Goal: Task Accomplishment & Management: Use online tool/utility

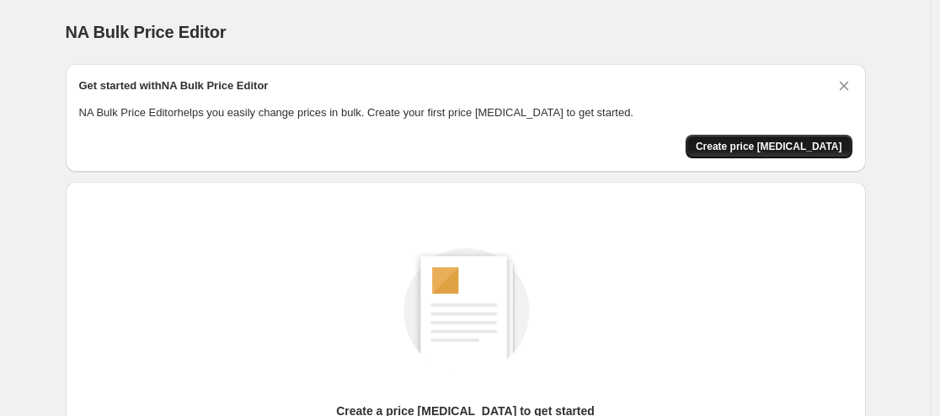
click at [837, 144] on span "Create price change job" at bounding box center [769, 146] width 147 height 13
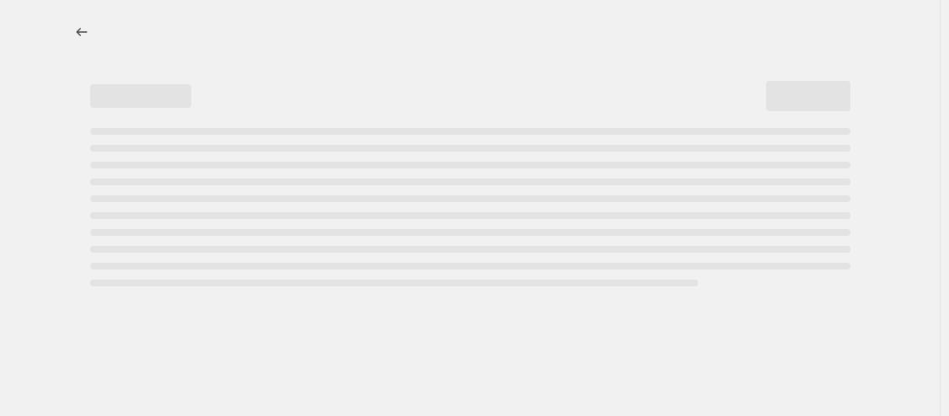
select select "percentage"
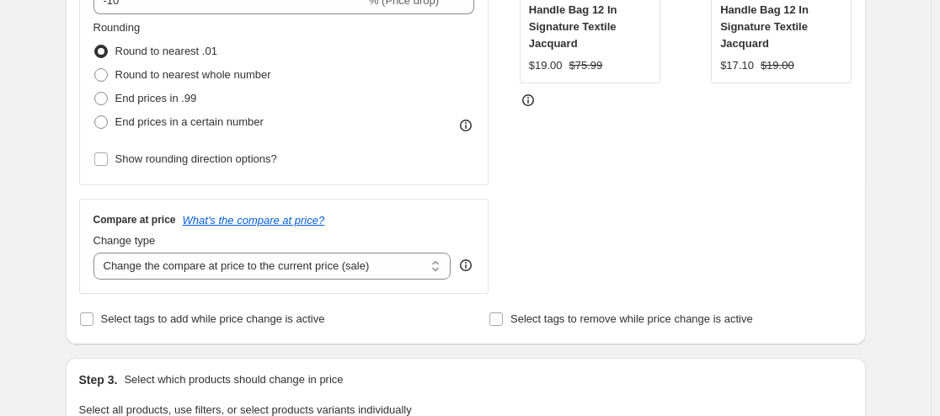
scroll to position [389, 0]
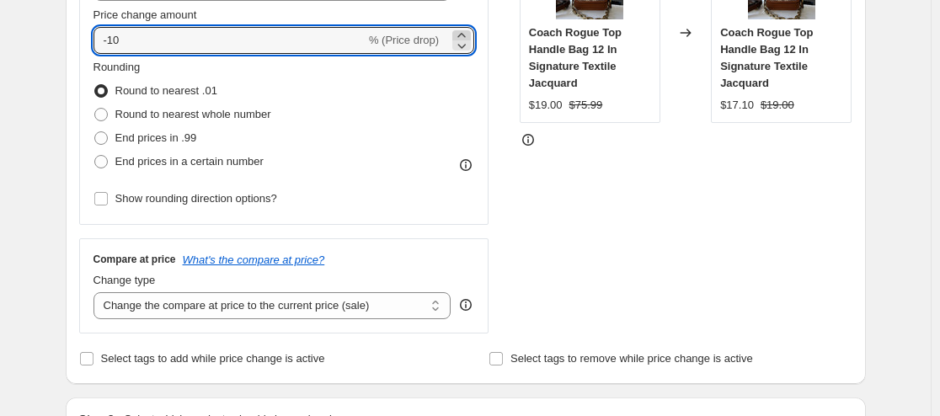
click at [468, 34] on icon at bounding box center [461, 35] width 17 height 17
click at [468, 44] on icon at bounding box center [461, 45] width 17 height 17
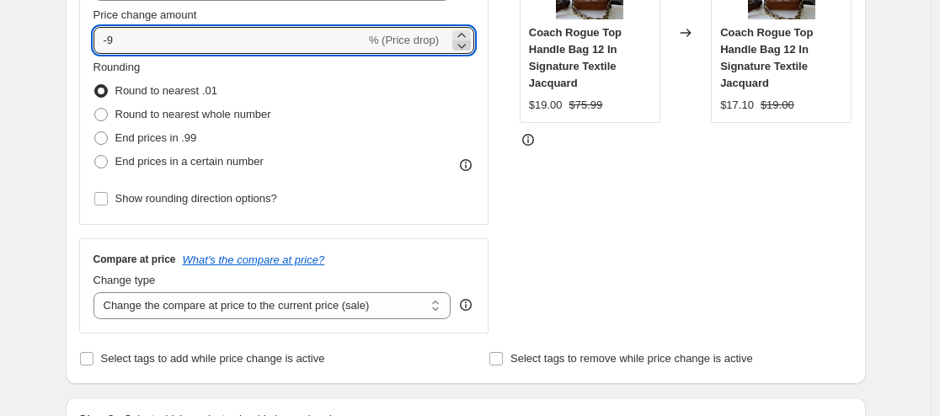
click at [468, 44] on icon at bounding box center [461, 45] width 17 height 17
type input "-13"
click at [190, 205] on span "Show rounding direction options?" at bounding box center [196, 198] width 162 height 13
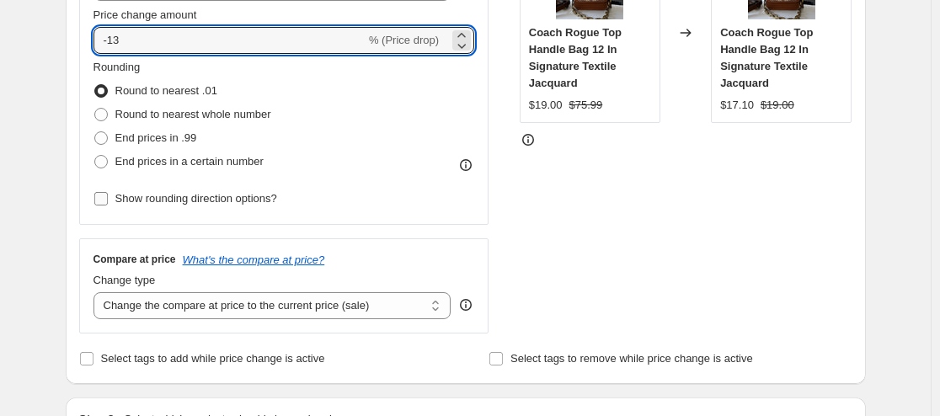
click at [108, 206] on input "Show rounding direction options?" at bounding box center [100, 198] width 13 height 13
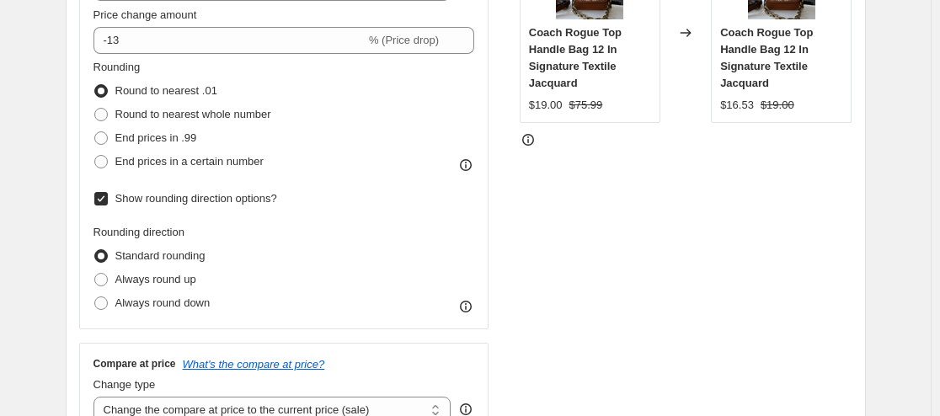
click at [190, 205] on span "Show rounding direction options?" at bounding box center [196, 198] width 162 height 13
click at [108, 206] on input "Show rounding direction options?" at bounding box center [100, 198] width 13 height 13
checkbox input "false"
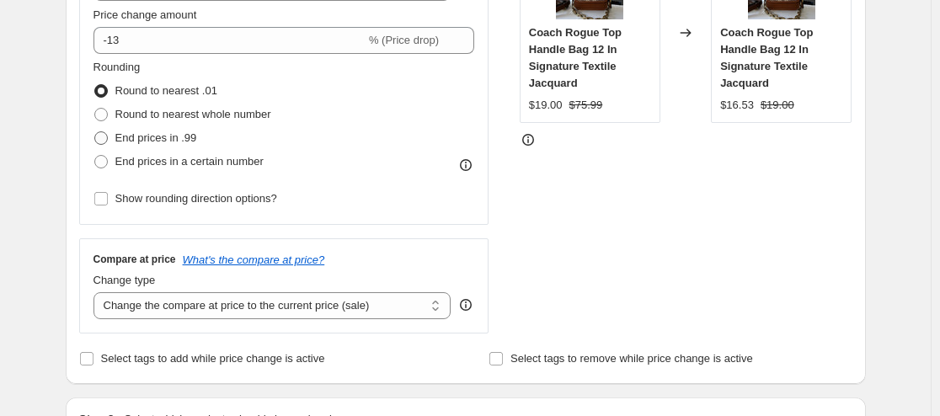
click at [157, 136] on span "End prices in .99" at bounding box center [156, 137] width 82 height 13
click at [95, 132] on input "End prices in .99" at bounding box center [94, 131] width 1 height 1
radio input "true"
click at [153, 91] on span "Round to nearest .01" at bounding box center [166, 90] width 102 height 13
click at [95, 85] on input "Round to nearest .01" at bounding box center [94, 84] width 1 height 1
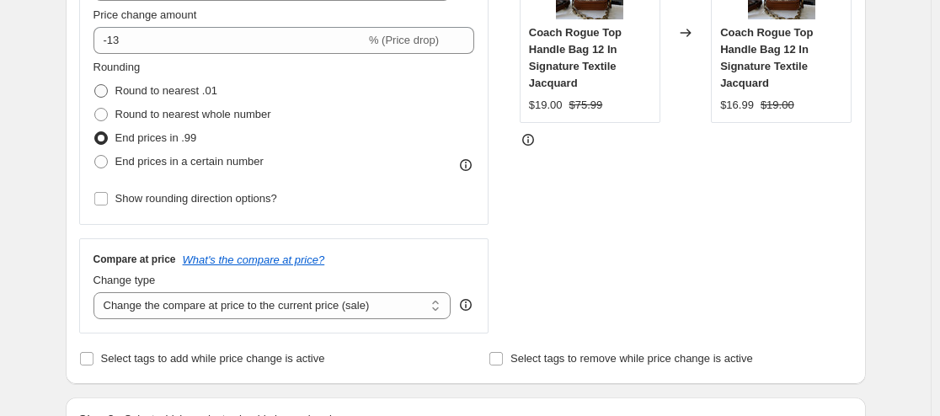
radio input "true"
click at [153, 91] on span "Round to nearest .01" at bounding box center [166, 90] width 102 height 13
click at [95, 85] on input "Round to nearest .01" at bounding box center [94, 84] width 1 height 1
click at [146, 158] on span "End prices in a certain number" at bounding box center [189, 161] width 148 height 13
click at [95, 156] on input "End prices in a certain number" at bounding box center [94, 155] width 1 height 1
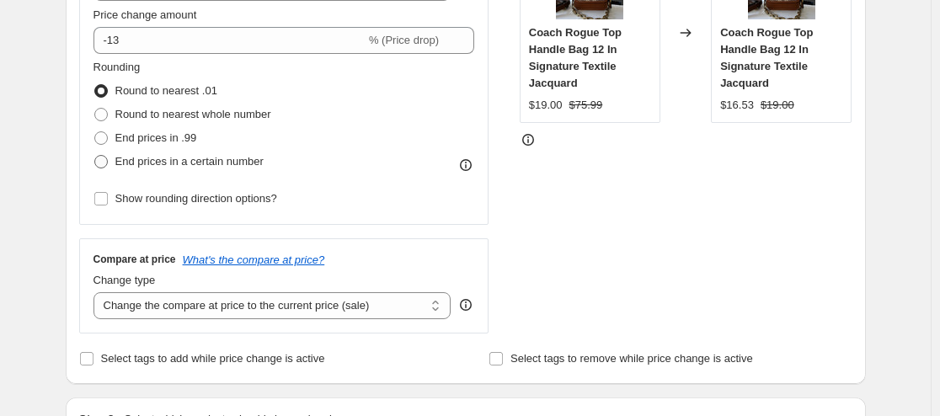
radio input "true"
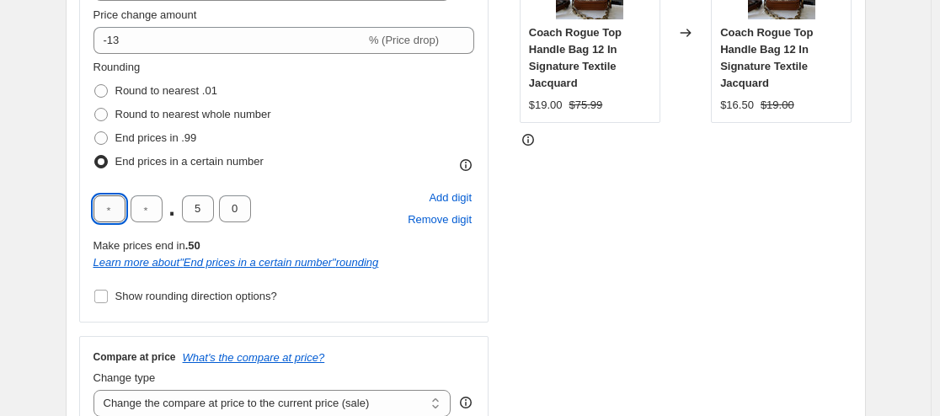
click at [113, 206] on input "text" at bounding box center [110, 208] width 32 height 27
type input "7"
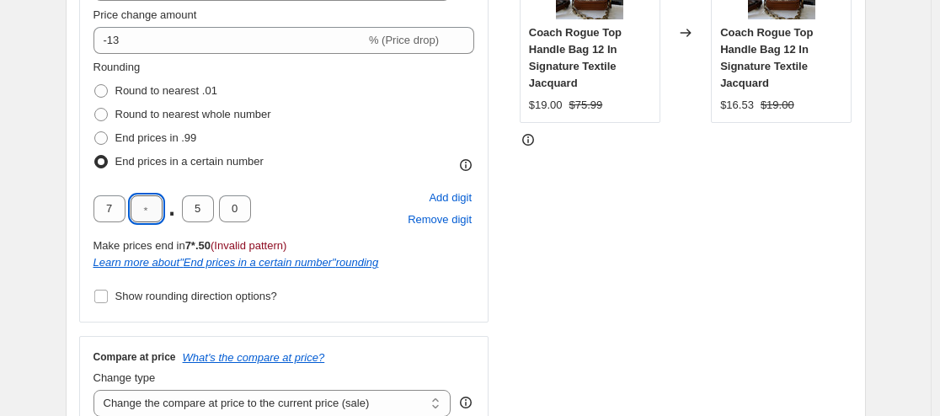
type input "5"
type input "9"
click at [240, 214] on input "0" at bounding box center [235, 208] width 32 height 27
click at [235, 214] on input "0" at bounding box center [235, 208] width 32 height 27
type input "9"
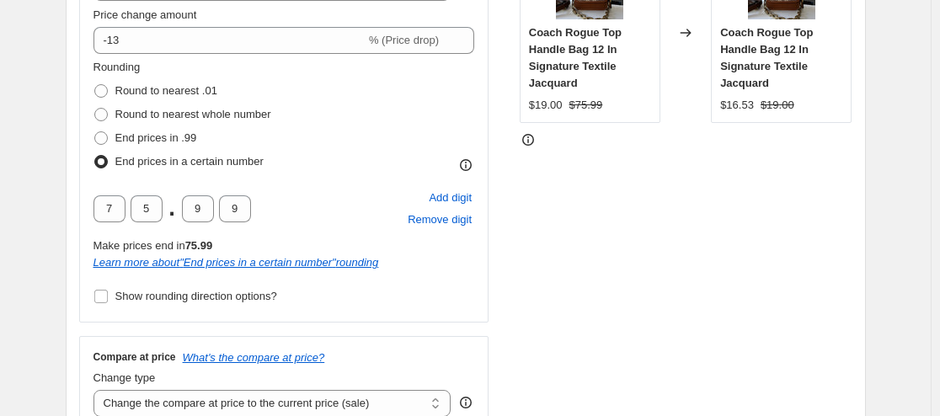
click at [496, 227] on div "Price Change type Change the price to a certain amount Change the price by a ce…" at bounding box center [465, 176] width 773 height 511
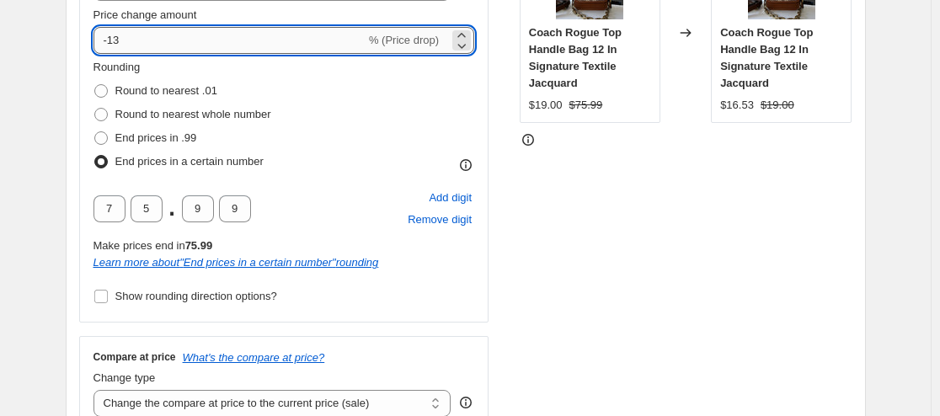
click at [146, 41] on input "-13" at bounding box center [230, 40] width 272 height 27
type input "-1"
type input "0"
click at [369, 99] on div "Rounding Round to nearest .01 Round to nearest whole number End prices in .99 E…" at bounding box center [285, 116] width 382 height 115
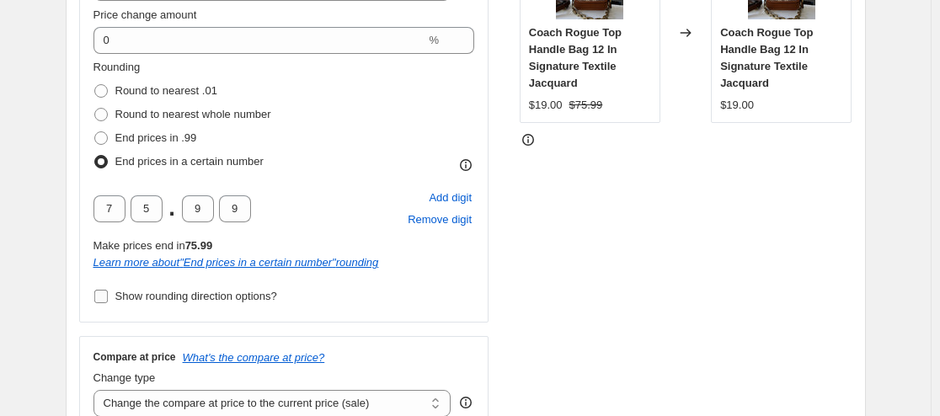
click at [104, 298] on input "Show rounding direction options?" at bounding box center [100, 296] width 13 height 13
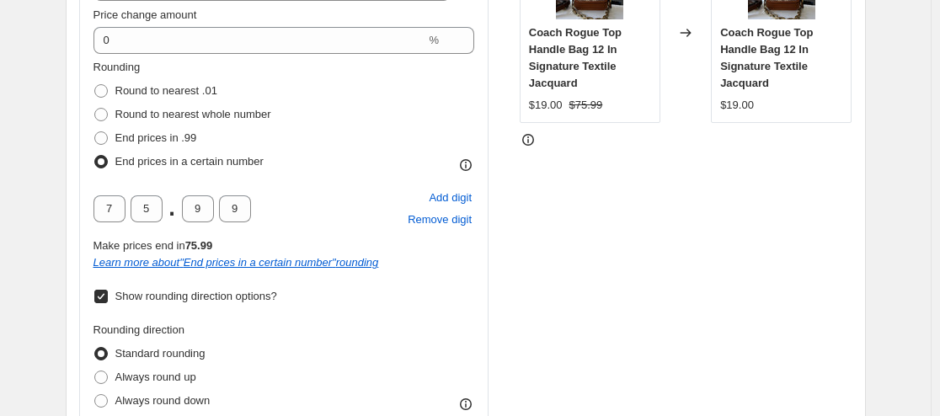
click at [104, 298] on input "Show rounding direction options?" at bounding box center [100, 296] width 13 height 13
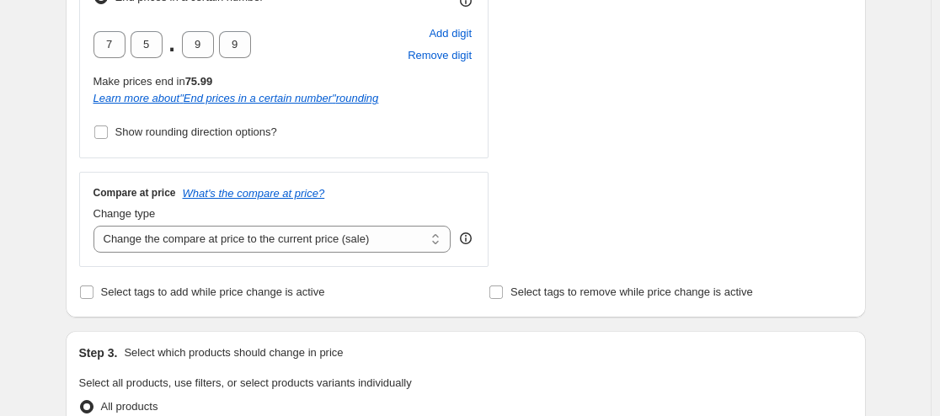
scroll to position [580, 0]
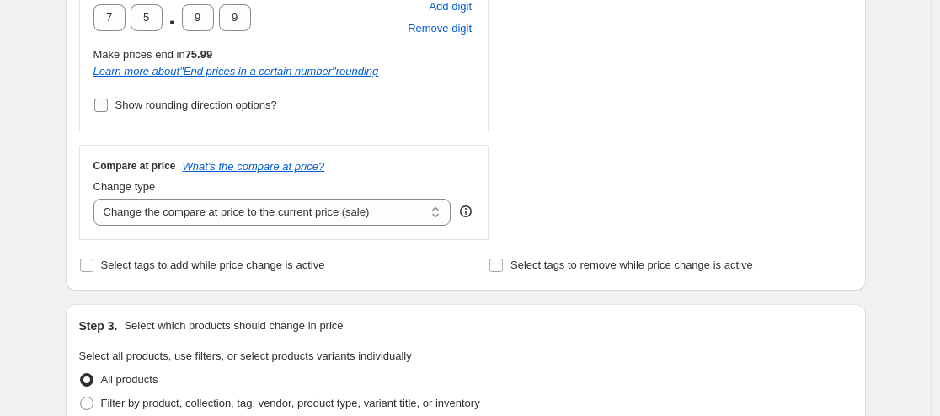
click at [101, 99] on input "Show rounding direction options?" at bounding box center [100, 105] width 13 height 13
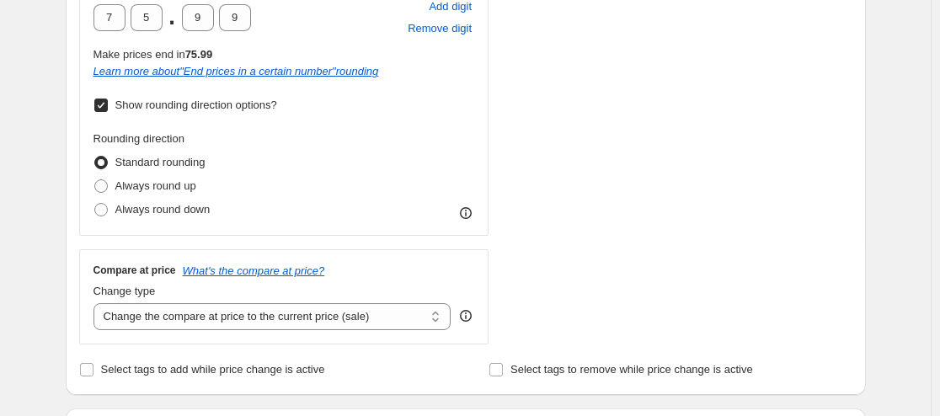
click at [101, 99] on input "Show rounding direction options?" at bounding box center [100, 105] width 13 height 13
checkbox input "false"
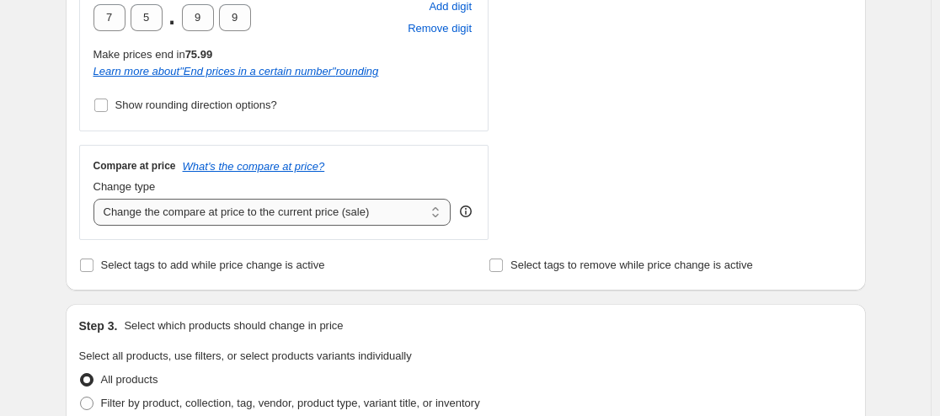
click at [169, 215] on select "Change the compare at price to the current price (sale) Change the compare at p…" at bounding box center [273, 212] width 358 height 27
select select "remove"
click at [97, 199] on select "Change the compare at price to the current price (sale) Change the compare at p…" at bounding box center [273, 212] width 358 height 27
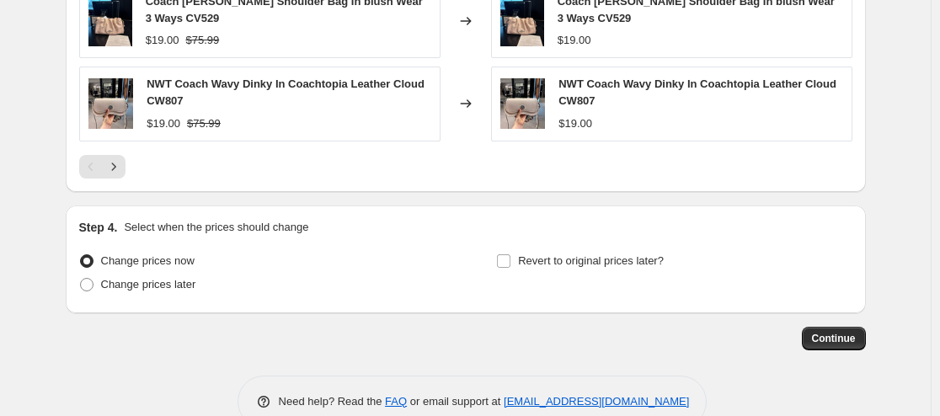
scroll to position [1377, 0]
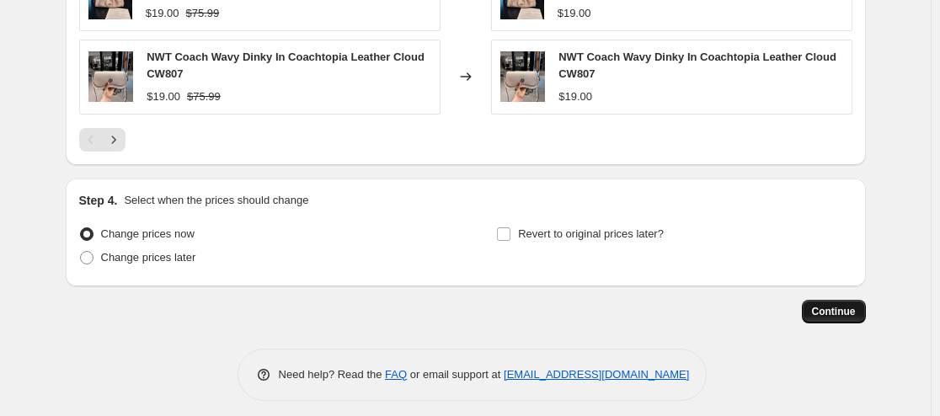
click at [845, 305] on span "Continue" at bounding box center [834, 311] width 44 height 13
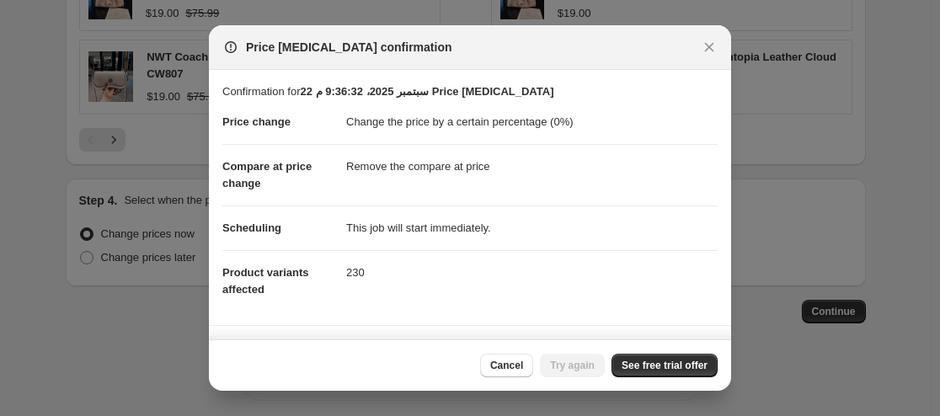
scroll to position [172, 0]
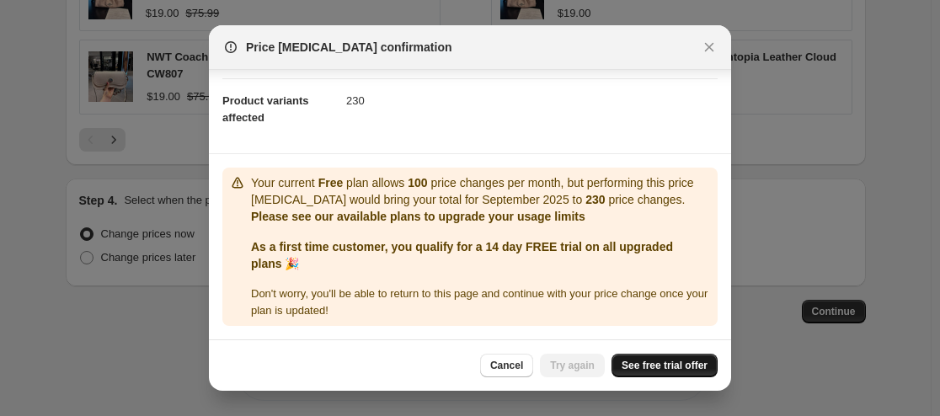
click at [670, 366] on span "See free trial offer" at bounding box center [665, 365] width 86 height 13
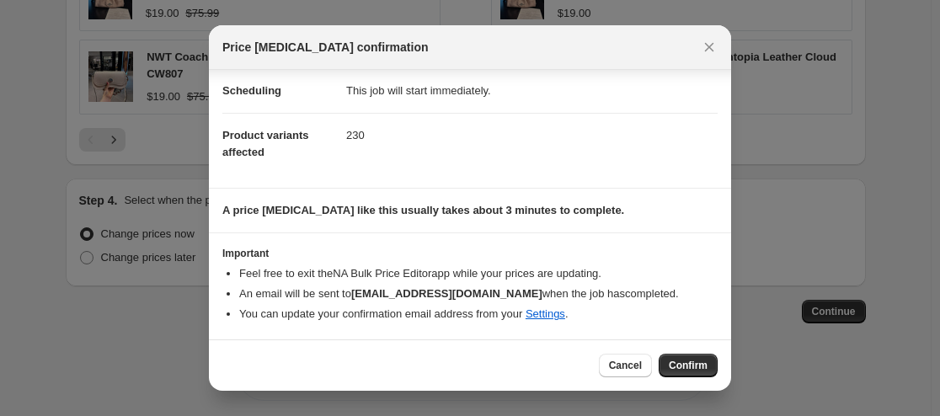
scroll to position [137, 0]
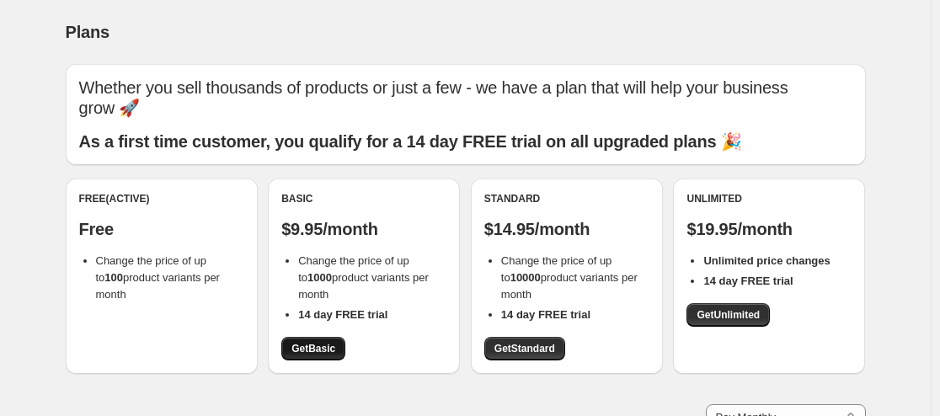
click at [326, 351] on span "Get Basic" at bounding box center [313, 348] width 44 height 13
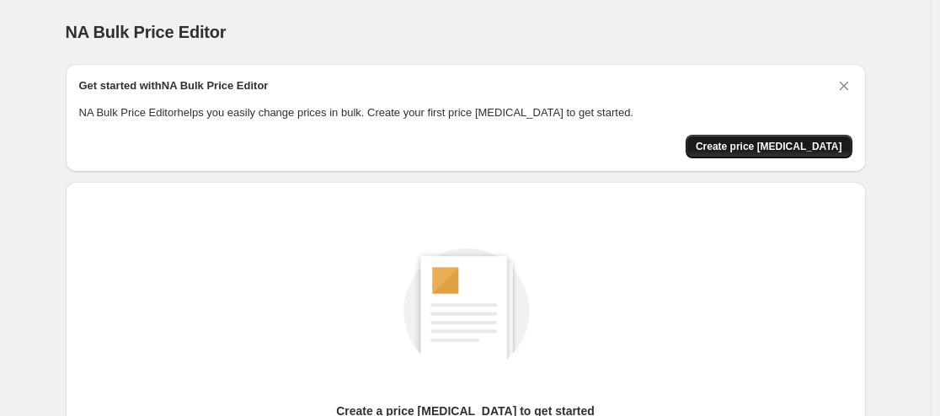
click at [820, 147] on span "Create price change job" at bounding box center [769, 146] width 147 height 13
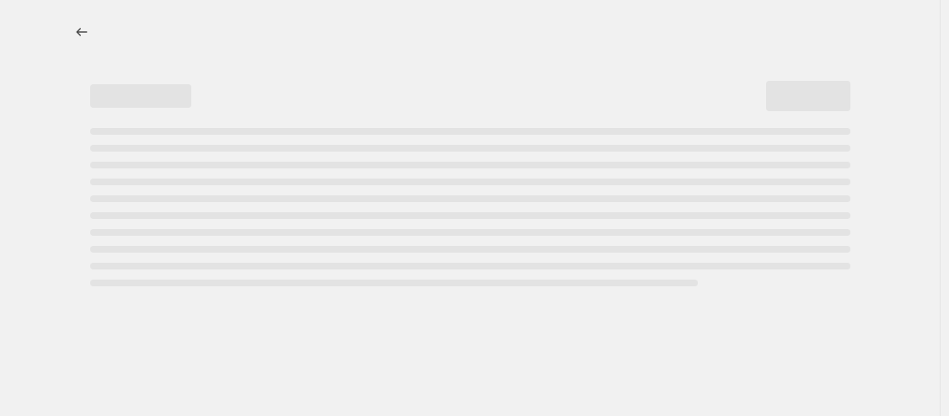
select select "percentage"
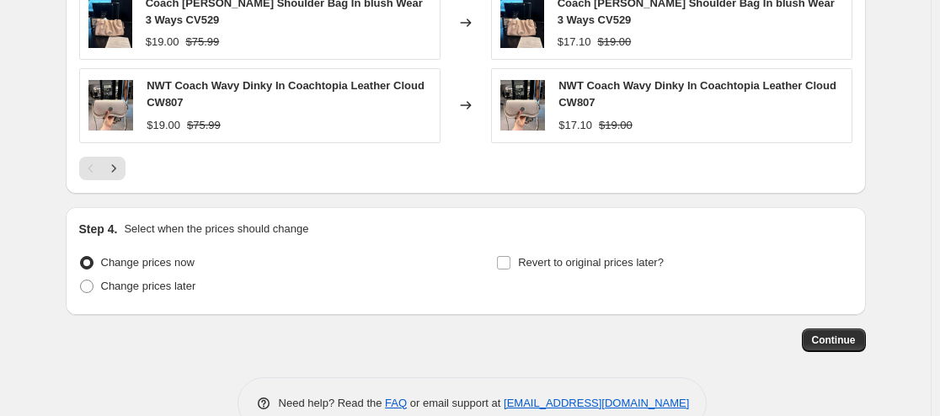
scroll to position [1254, 0]
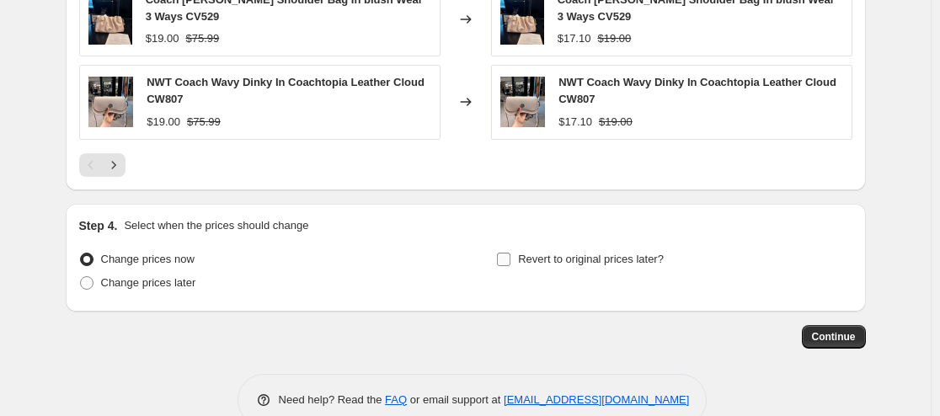
click at [592, 254] on span "Revert to original prices later?" at bounding box center [591, 259] width 146 height 13
click at [511, 254] on input "Revert to original prices later?" at bounding box center [503, 259] width 13 height 13
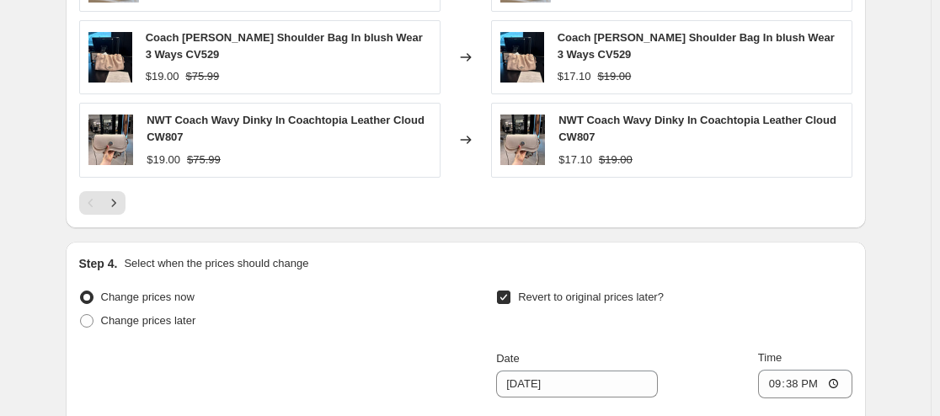
scroll to position [1229, 0]
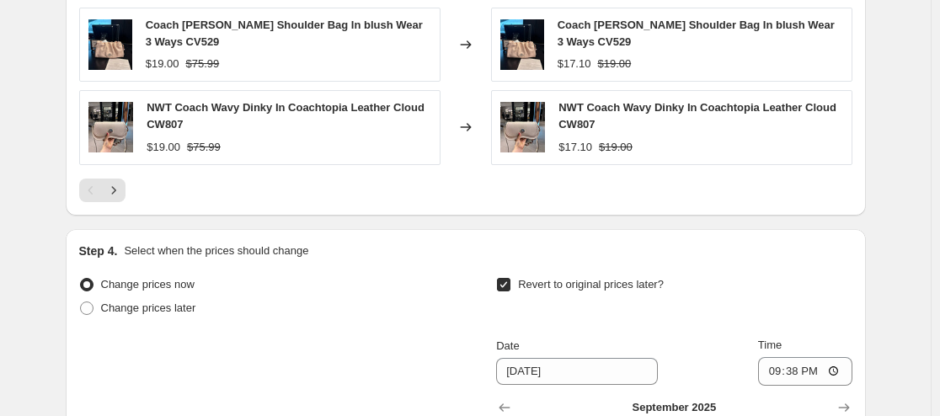
click at [623, 278] on span "Revert to original prices later?" at bounding box center [591, 284] width 146 height 13
click at [511, 278] on input "Revert to original prices later?" at bounding box center [503, 284] width 13 height 13
checkbox input "false"
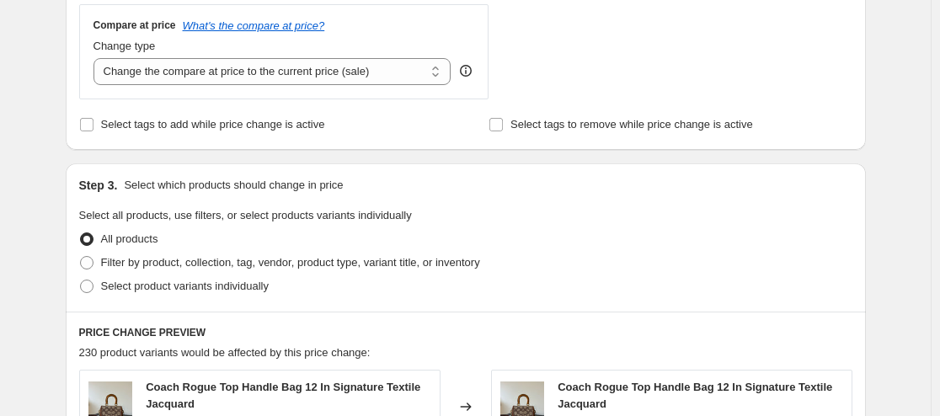
scroll to position [627, 0]
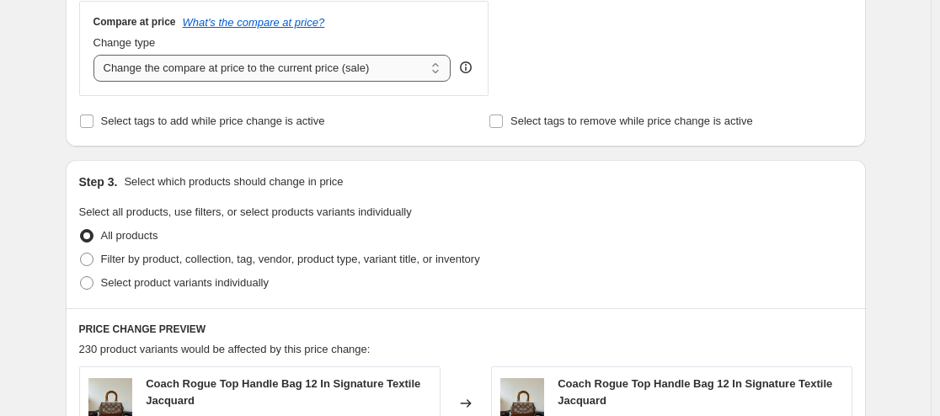
click at [380, 64] on select "Change the compare at price to the current price (sale) Change the compare at p…" at bounding box center [273, 68] width 358 height 27
select select "remove"
click at [97, 55] on select "Change the compare at price to the current price (sale) Change the compare at p…" at bounding box center [273, 68] width 358 height 27
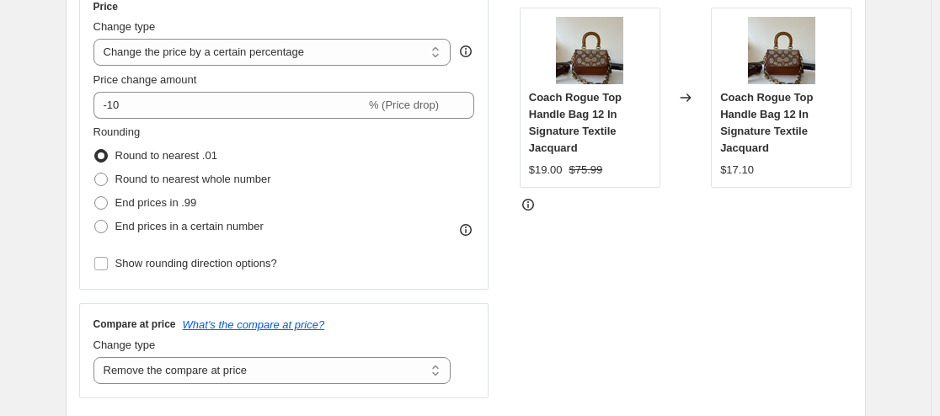
scroll to position [321, 0]
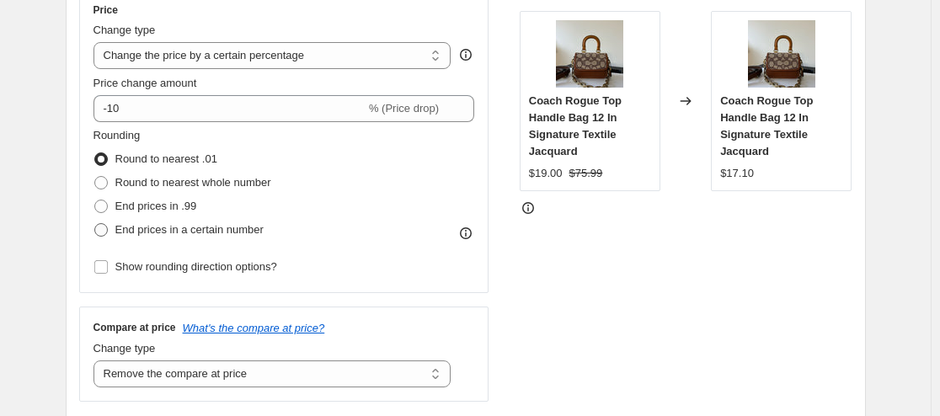
click at [182, 234] on span "End prices in a certain number" at bounding box center [189, 229] width 148 height 13
click at [95, 224] on input "End prices in a certain number" at bounding box center [94, 223] width 1 height 1
radio input "true"
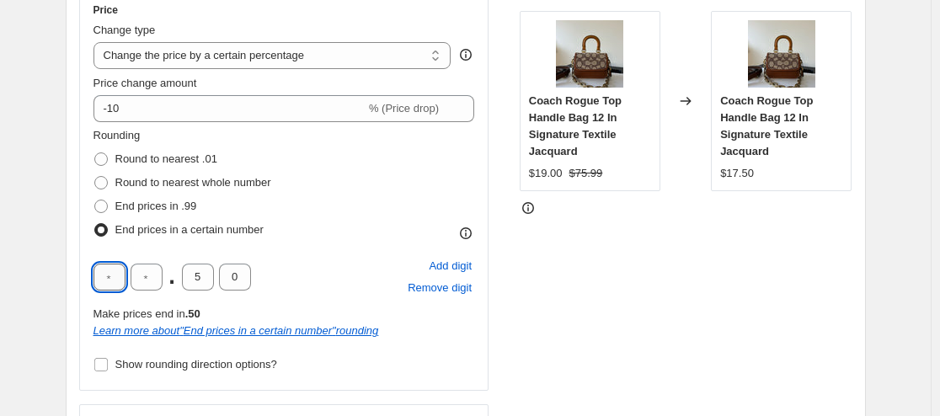
click at [99, 277] on input "text" at bounding box center [110, 277] width 32 height 27
type input "7"
type input "9"
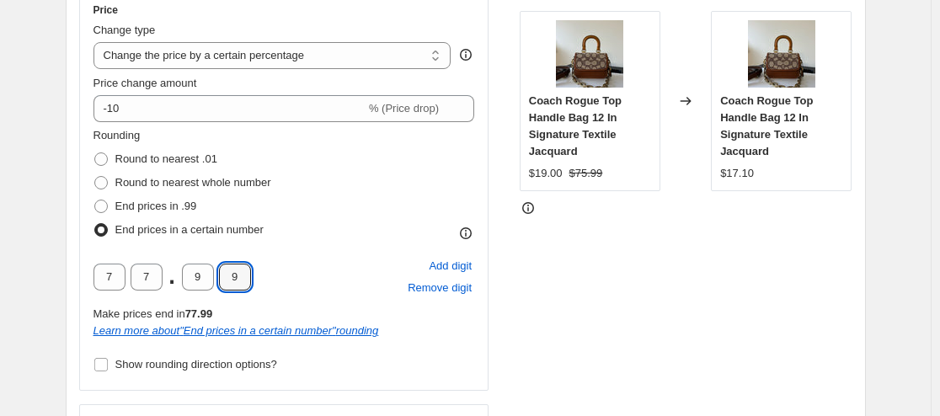
click at [622, 327] on div "STOREFRONT EXAMPLE Coach Rogue Top Handle Bag 12 In Signature Textile Jacquard …" at bounding box center [686, 244] width 333 height 511
click at [162, 275] on input "7" at bounding box center [147, 277] width 32 height 27
type input "5"
click at [745, 256] on div "STOREFRONT EXAMPLE Coach Rogue Top Handle Bag 12 In Signature Textile Jacquard …" at bounding box center [686, 244] width 333 height 511
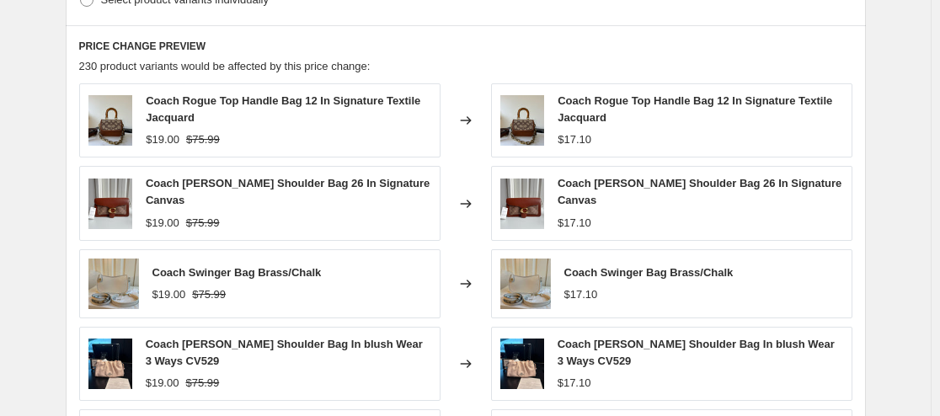
scroll to position [1340, 0]
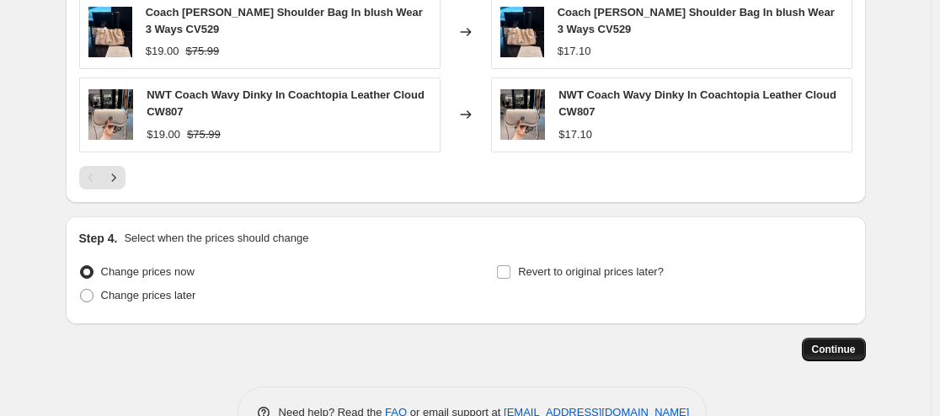
click at [839, 343] on span "Continue" at bounding box center [834, 349] width 44 height 13
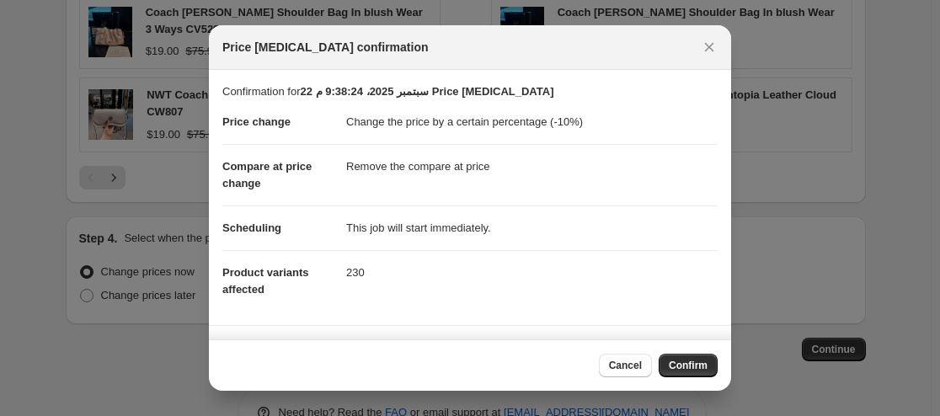
scroll to position [137, 0]
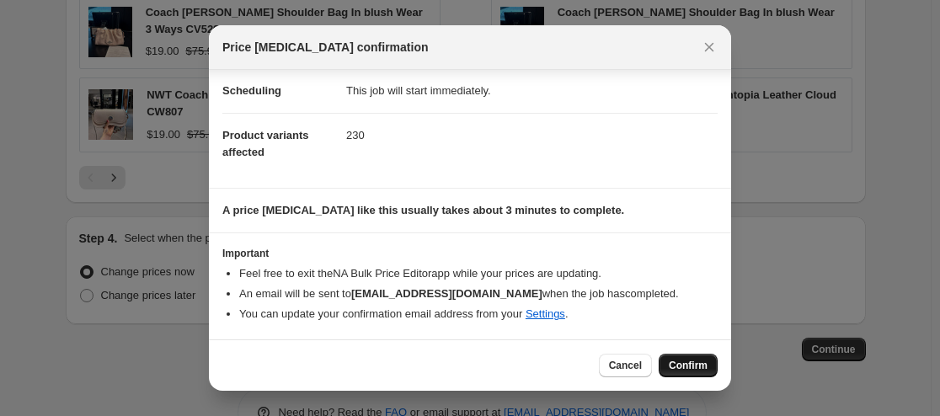
click at [709, 360] on button "Confirm" at bounding box center [688, 366] width 59 height 24
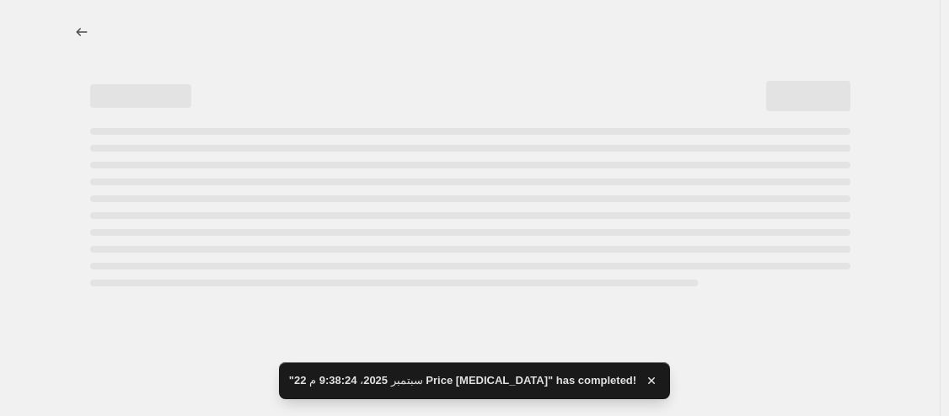
select select "percentage"
select select "remove"
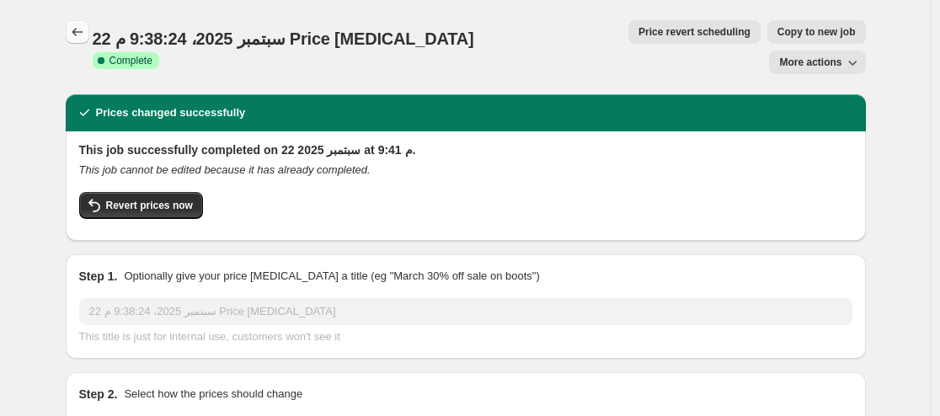
click at [78, 41] on button "Price change jobs" at bounding box center [78, 32] width 24 height 24
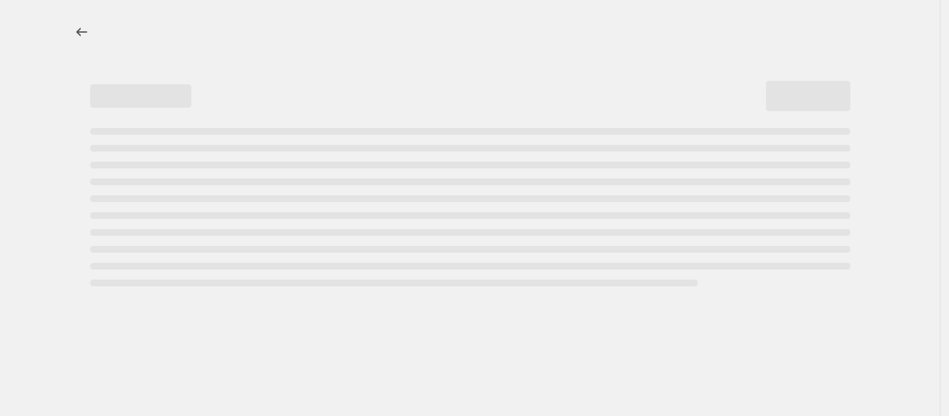
select select "percentage"
select select "remove"
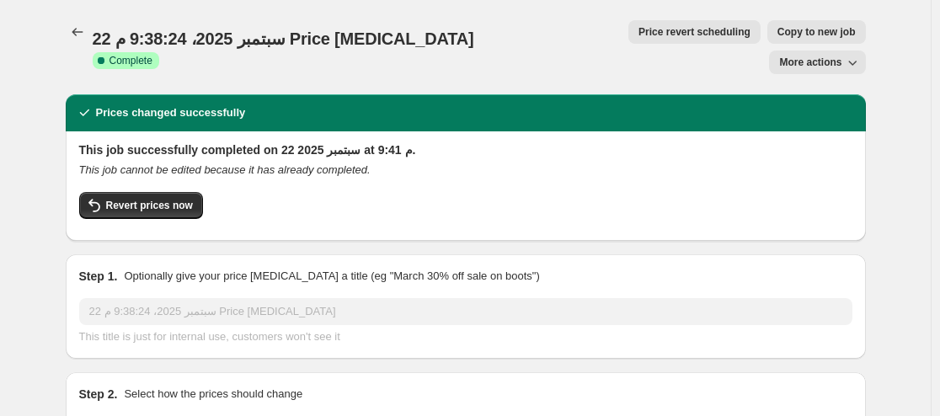
click at [860, 54] on icon "button" at bounding box center [852, 62] width 17 height 17
click at [853, 94] on span "Delete job" at bounding box center [833, 96] width 92 height 17
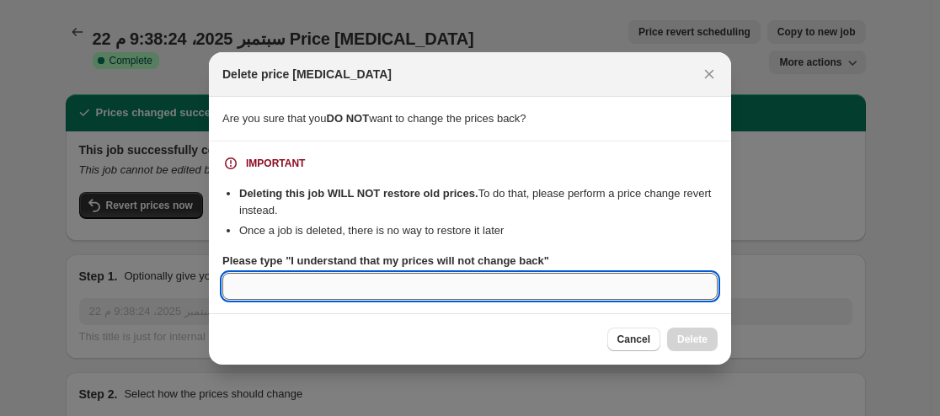
click at [664, 286] on input "Please type "I understand that my prices will not change back"" at bounding box center [469, 286] width 495 height 27
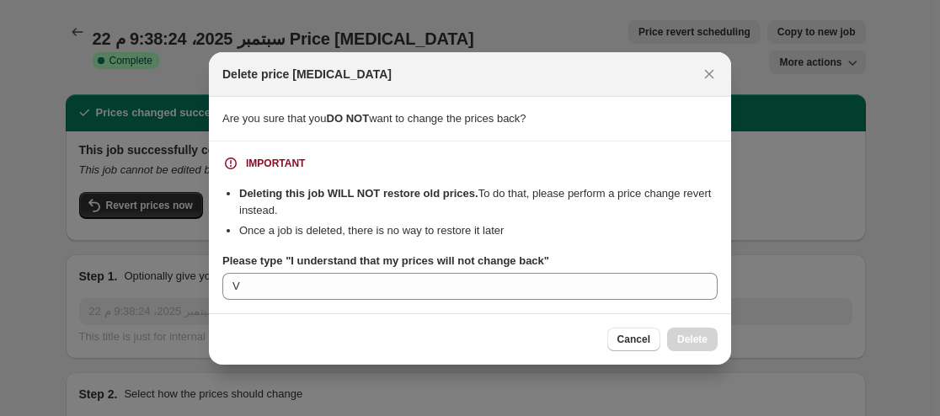
click at [509, 328] on div "Cancel Delete" at bounding box center [469, 340] width 495 height 24
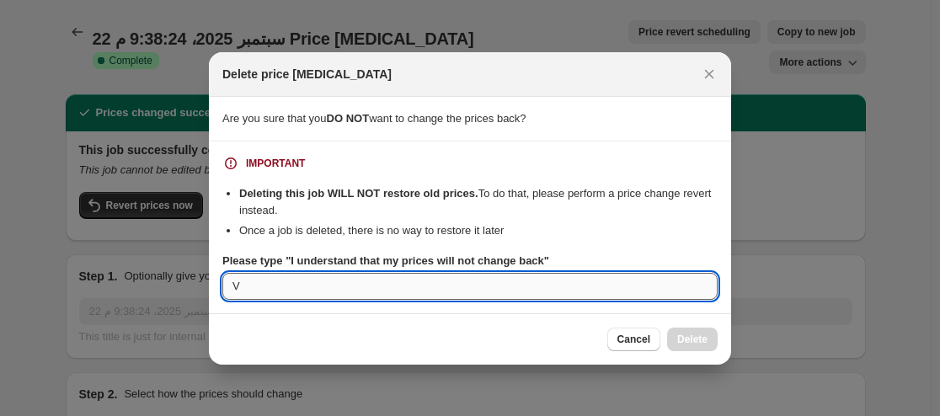
click at [504, 284] on input "V" at bounding box center [469, 286] width 495 height 27
type input "V"
click at [502, 324] on div "Cancel Delete" at bounding box center [470, 338] width 522 height 51
click at [481, 274] on input "REMOVE" at bounding box center [469, 286] width 495 height 27
type input "R"
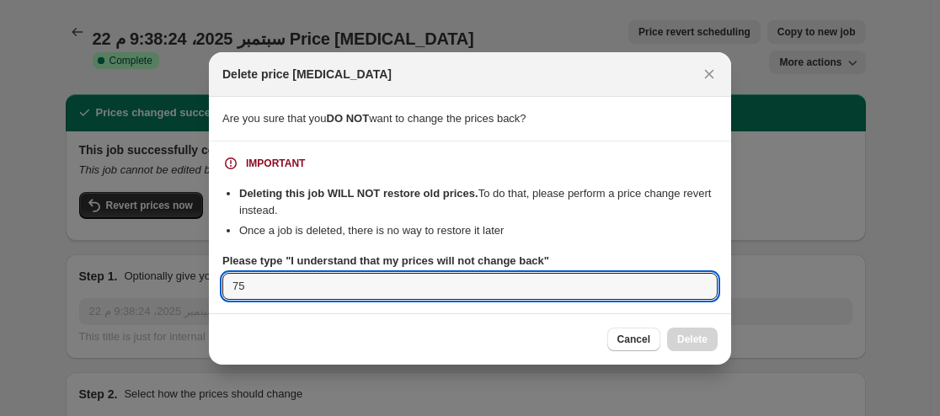
type input "75"
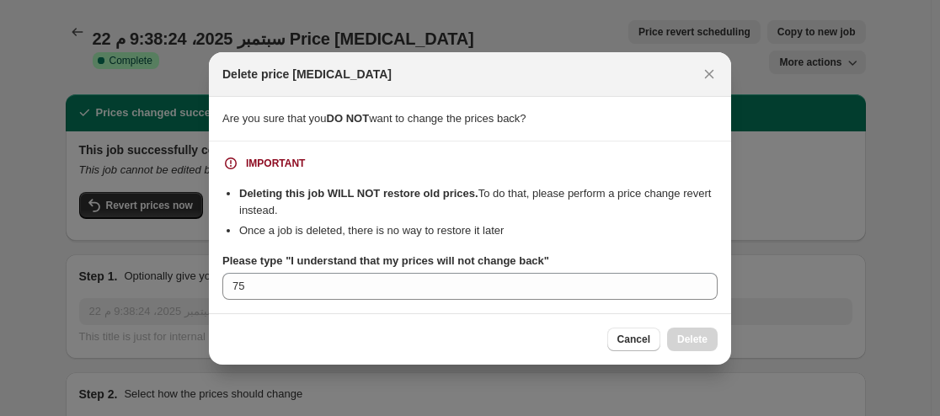
click at [495, 345] on div "Cancel Delete" at bounding box center [469, 340] width 495 height 24
click at [631, 334] on span "Cancel" at bounding box center [634, 339] width 33 height 13
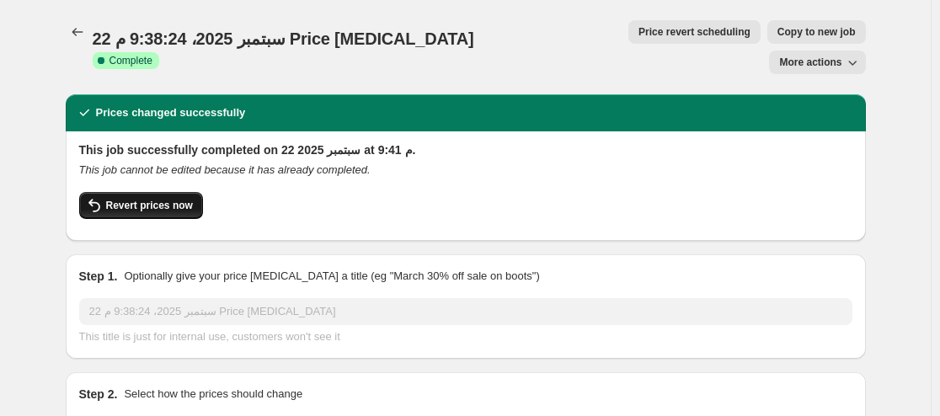
click at [174, 199] on span "Revert prices now" at bounding box center [149, 205] width 87 height 13
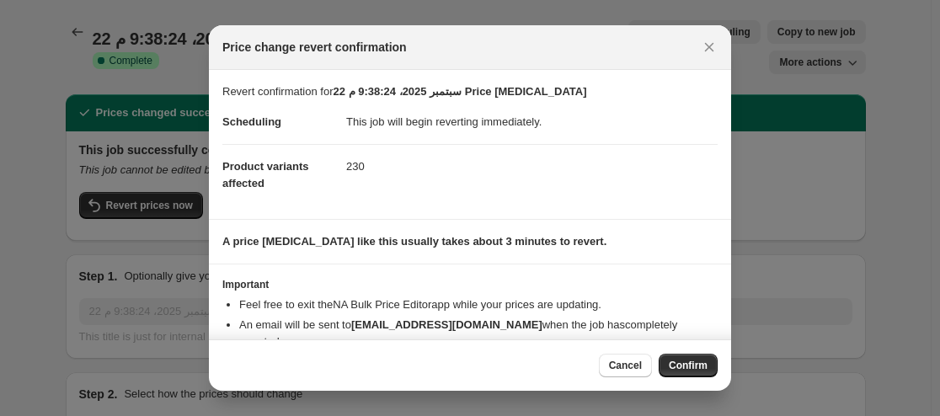
scroll to position [68, 0]
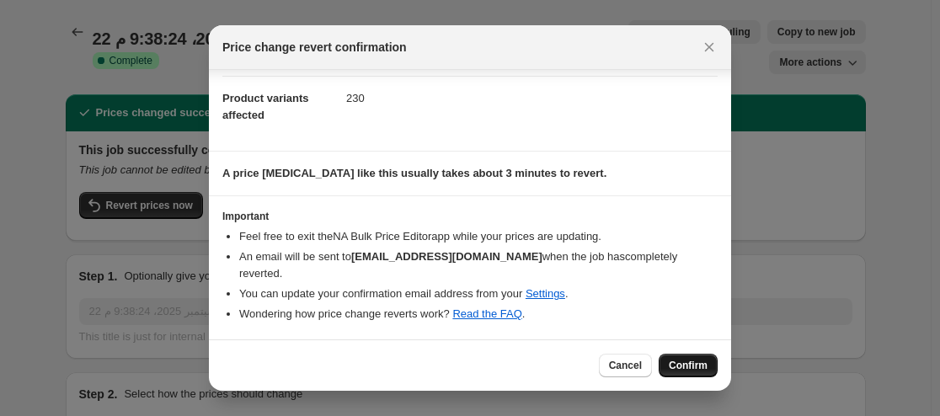
click at [698, 361] on span "Confirm" at bounding box center [688, 365] width 39 height 13
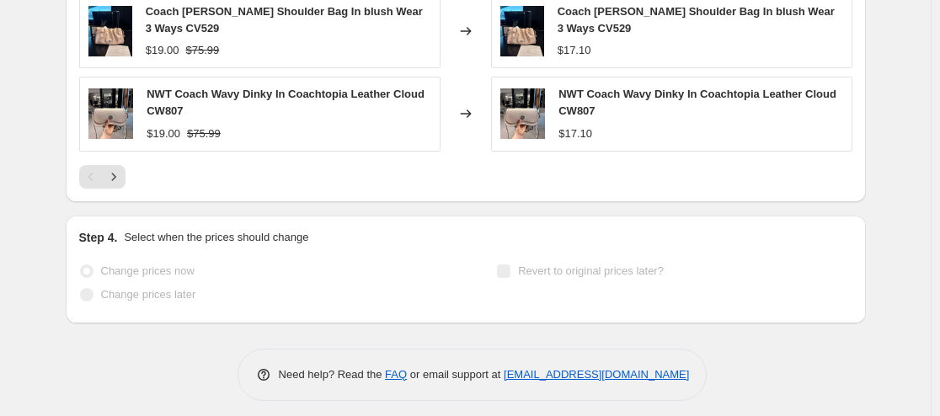
scroll to position [0, 0]
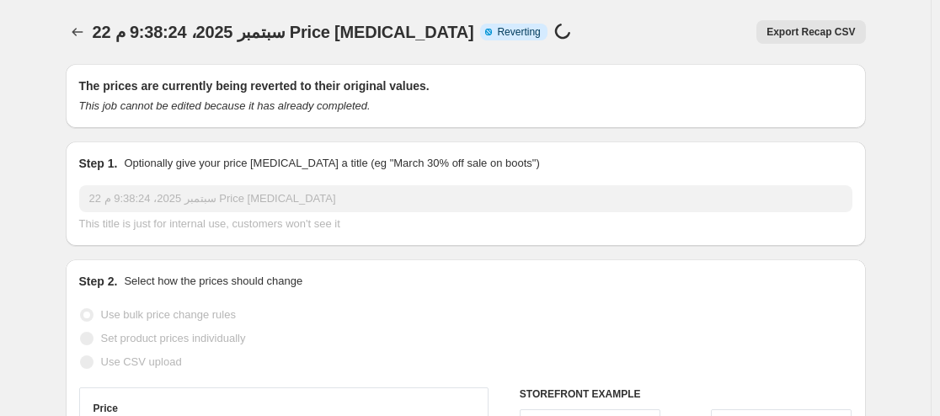
click at [687, 33] on div "Export Recap CSV" at bounding box center [728, 32] width 275 height 24
click at [611, 9] on div "22 سبتمبر 2025، 9:38:24 م Price change job. This page is ready 22 سبتمبر 2025، …" at bounding box center [466, 32] width 800 height 64
click at [86, 38] on icon "Price change jobs" at bounding box center [77, 32] width 17 height 17
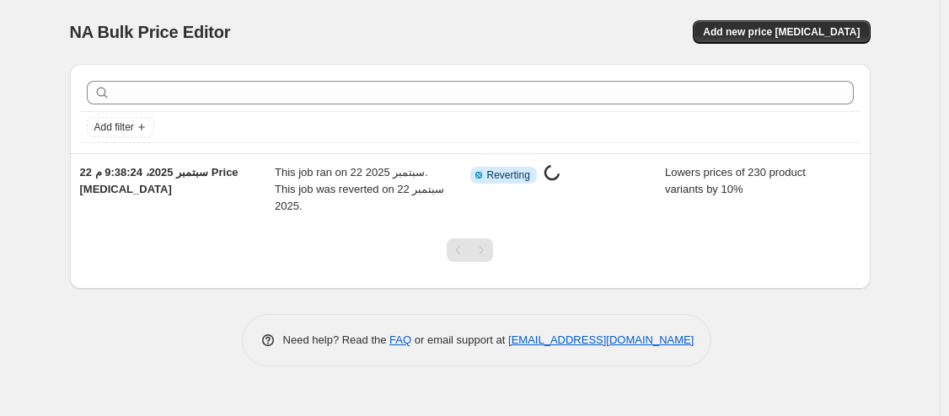
click at [650, 274] on div at bounding box center [470, 257] width 800 height 64
click at [684, 3] on div "NA Bulk Price Editor. This page is ready NA Bulk Price Editor Add new price cha…" at bounding box center [470, 32] width 800 height 64
click at [796, 36] on span "Add new price change job" at bounding box center [781, 31] width 157 height 13
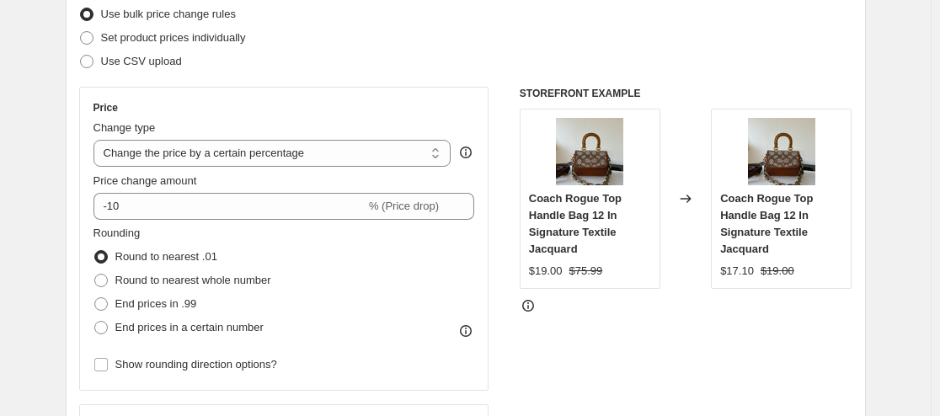
scroll to position [263, 0]
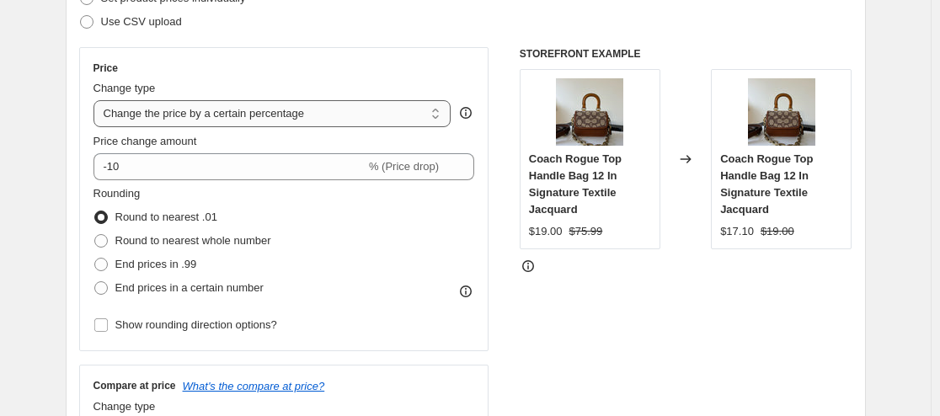
click at [396, 118] on select "Change the price to a certain amount Change the price by a certain amount Chang…" at bounding box center [273, 113] width 358 height 27
select select "to"
click at [97, 100] on select "Change the price to a certain amount Change the price by a certain amount Chang…" at bounding box center [273, 113] width 358 height 27
type input "80.00"
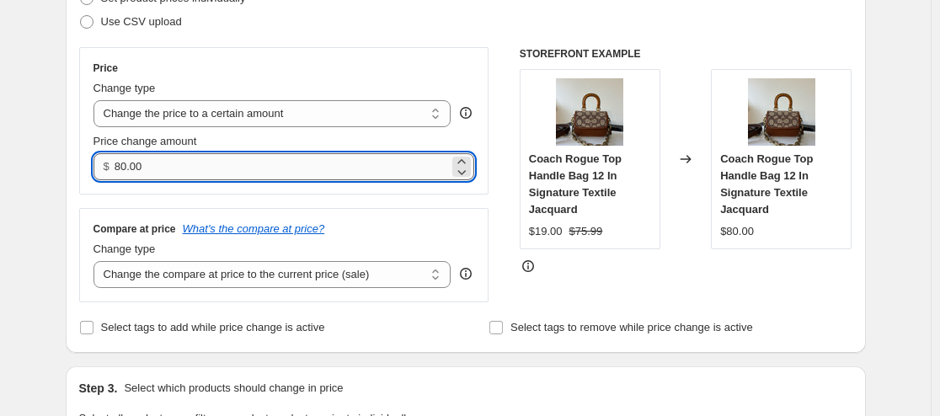
click at [307, 161] on input "80.00" at bounding box center [282, 166] width 334 height 27
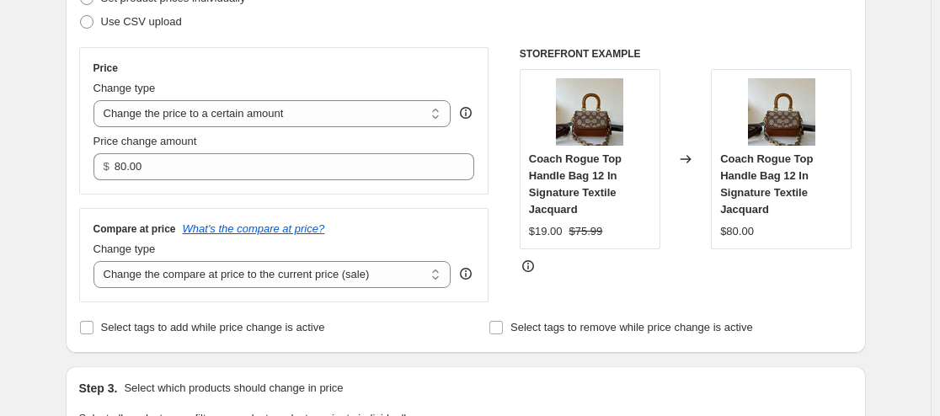
click at [363, 197] on div "Price Change type Change the price to a certain amount Change the price by a ce…" at bounding box center [284, 174] width 410 height 255
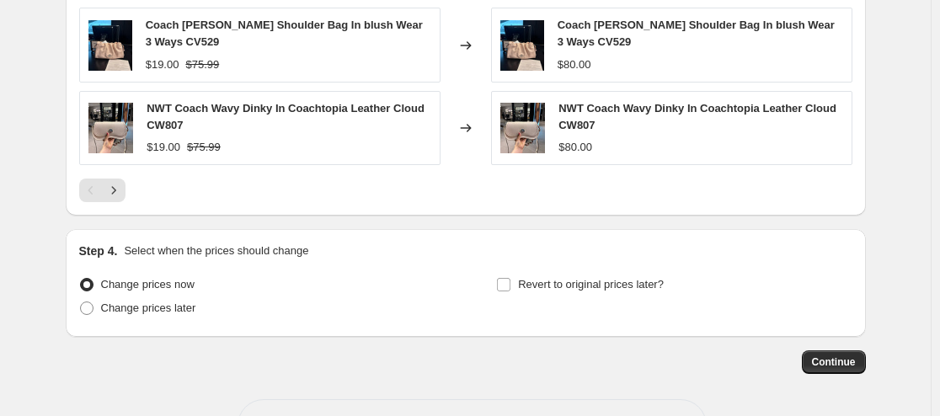
scroll to position [1122, 0]
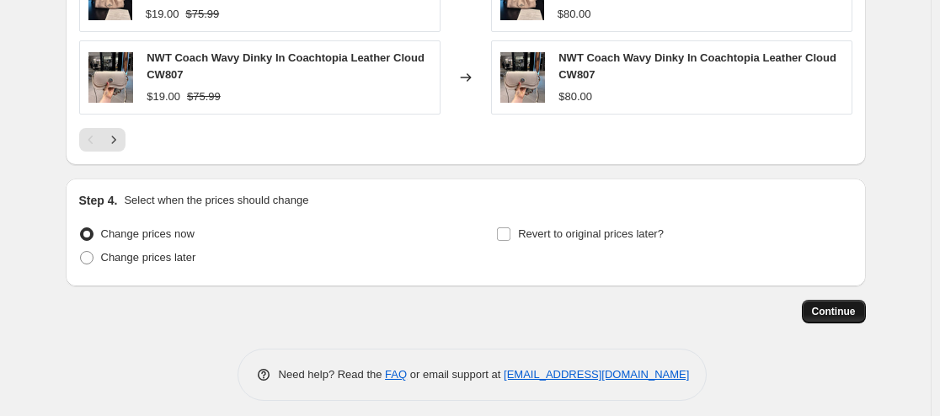
click at [851, 307] on span "Continue" at bounding box center [834, 311] width 44 height 13
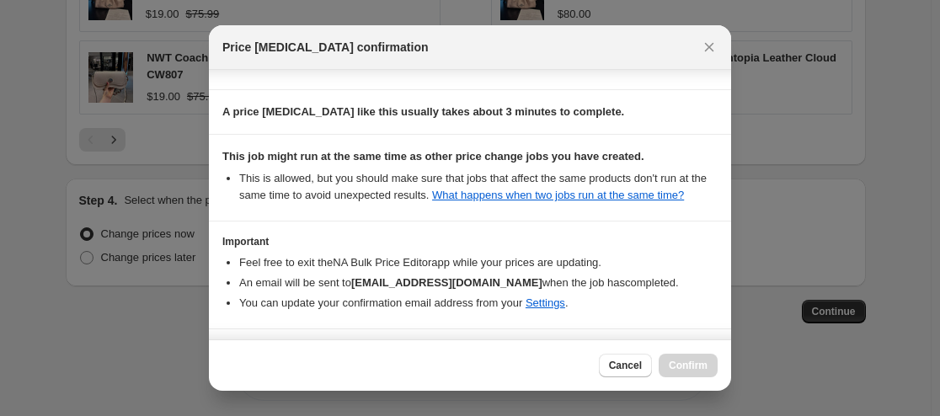
scroll to position [293, 0]
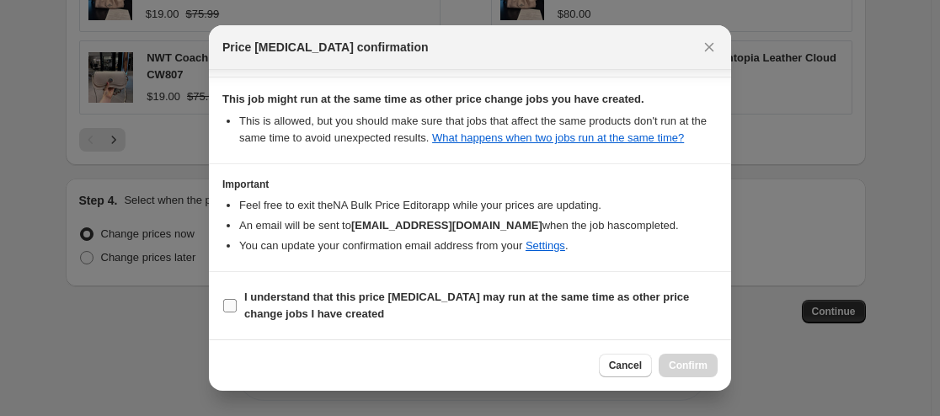
click at [231, 305] on input "I understand that this price change job may run at the same time as other price…" at bounding box center [229, 305] width 13 height 13
checkbox input "true"
click at [696, 362] on span "Confirm" at bounding box center [688, 365] width 39 height 13
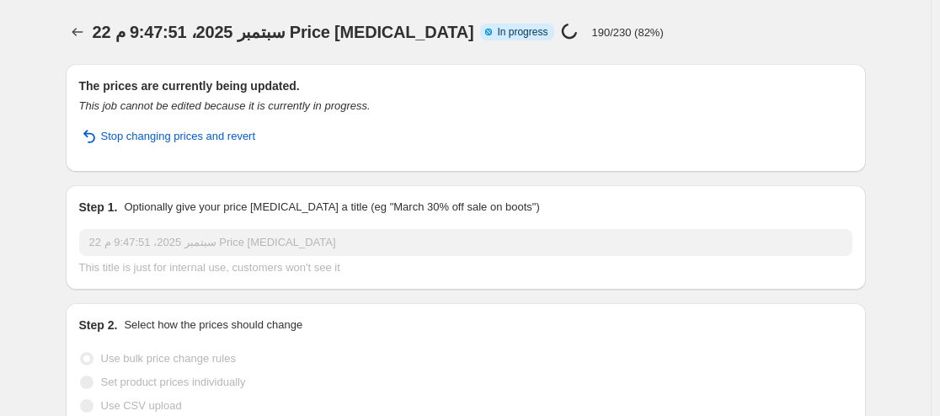
click at [737, 2] on div "22 سبتمبر 2025، 9:47:51 م Price change job. This page is ready 22 سبتمبر 2025، …" at bounding box center [466, 32] width 800 height 64
click at [677, 28] on div "22 سبتمبر 2025، 9:47:51 م Price change job Info Partially complete In progress …" at bounding box center [426, 32] width 666 height 24
